Goal: Find specific page/section: Find specific page/section

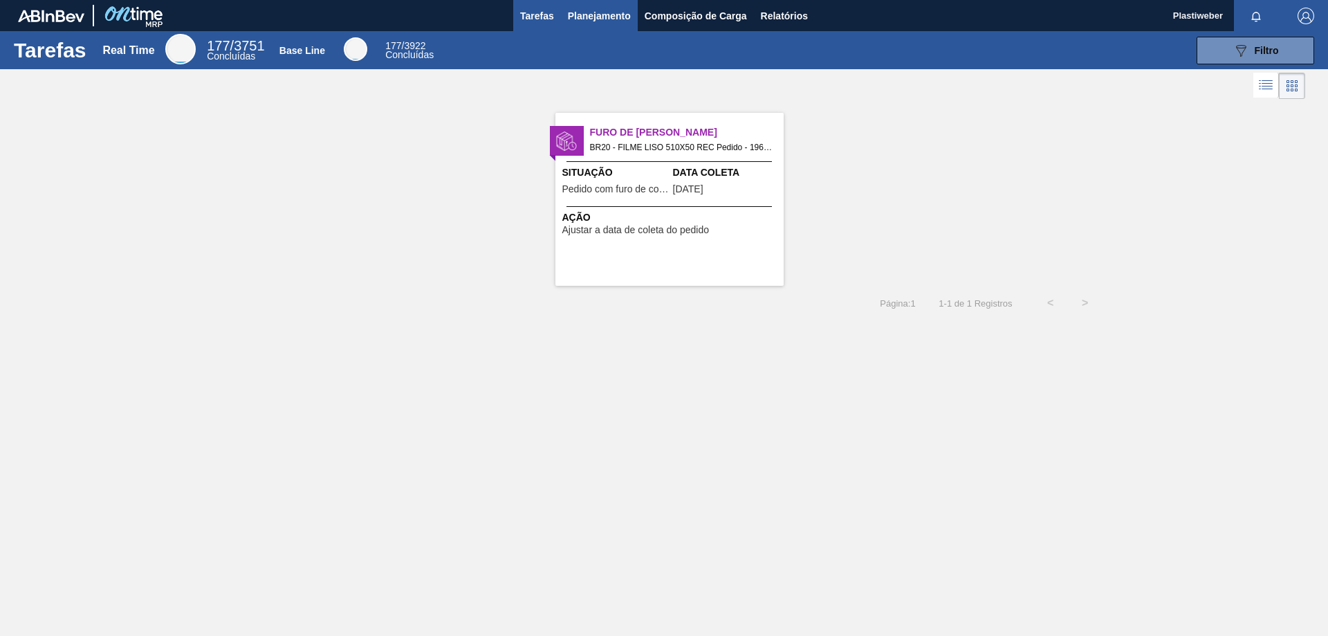
click at [616, 14] on span "Planejamento" at bounding box center [599, 16] width 63 height 17
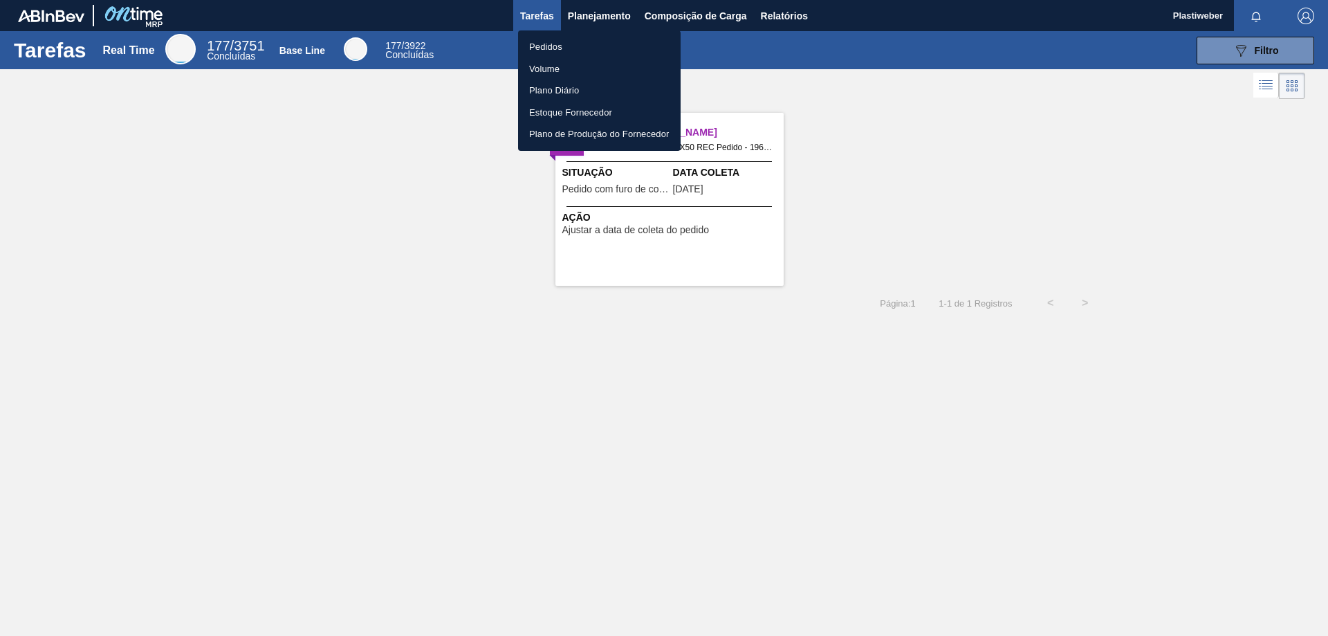
click at [565, 46] on li "Pedidos" at bounding box center [599, 47] width 163 height 22
